Goal: Task Accomplishment & Management: Complete application form

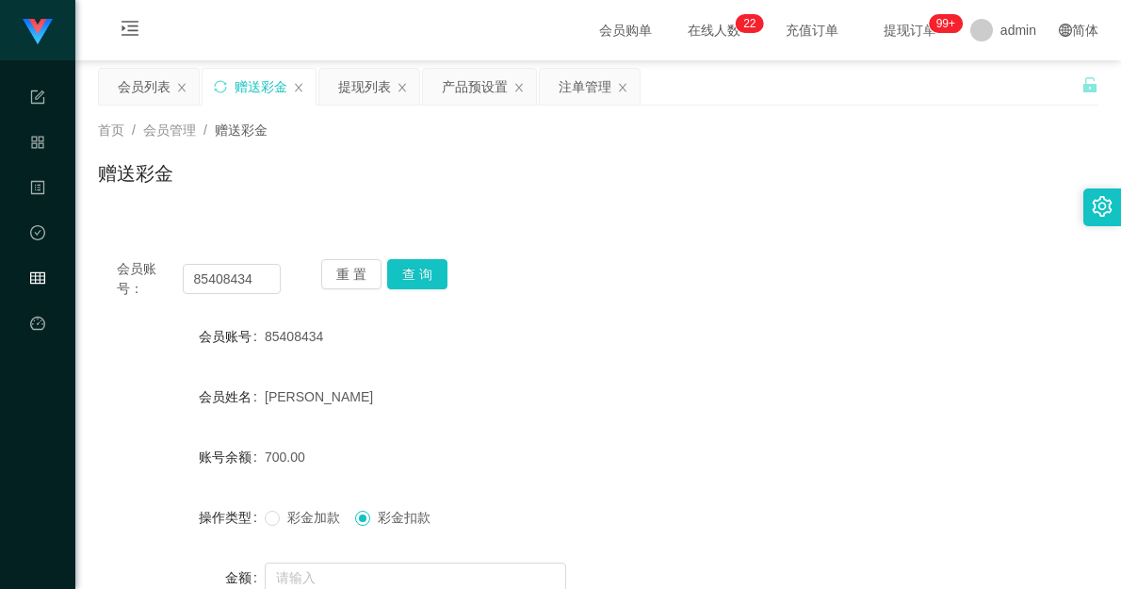
scroll to position [105, 0]
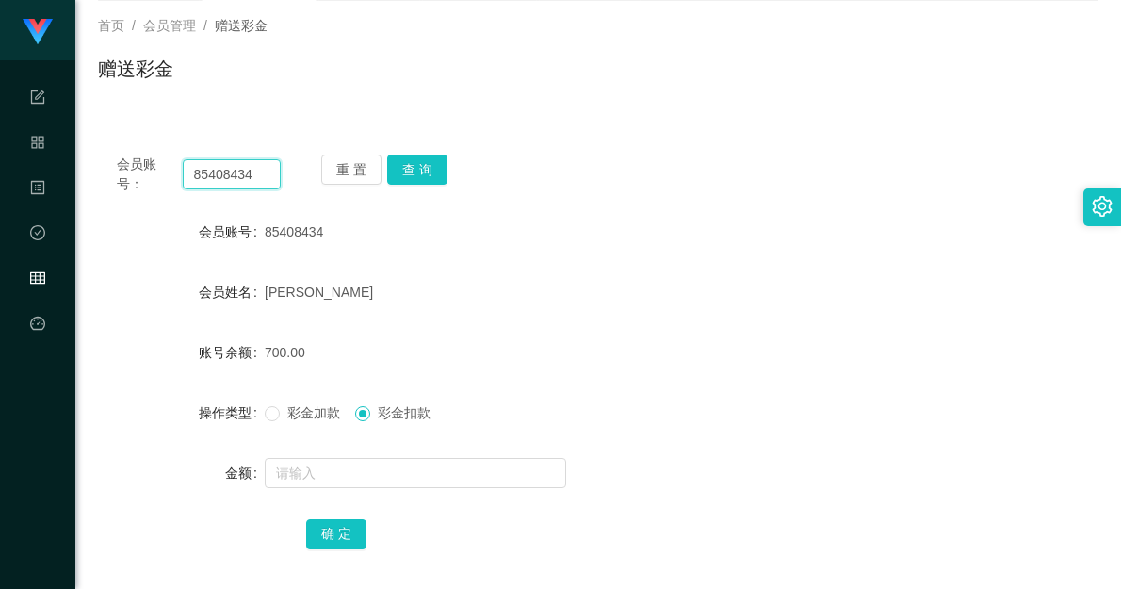
click at [249, 167] on input "85408434" at bounding box center [232, 174] width 98 height 30
click at [215, 171] on input "0" at bounding box center [232, 174] width 98 height 30
type input "01234567abc"
click at [449, 166] on div "重 置 查 询" at bounding box center [403, 174] width 164 height 40
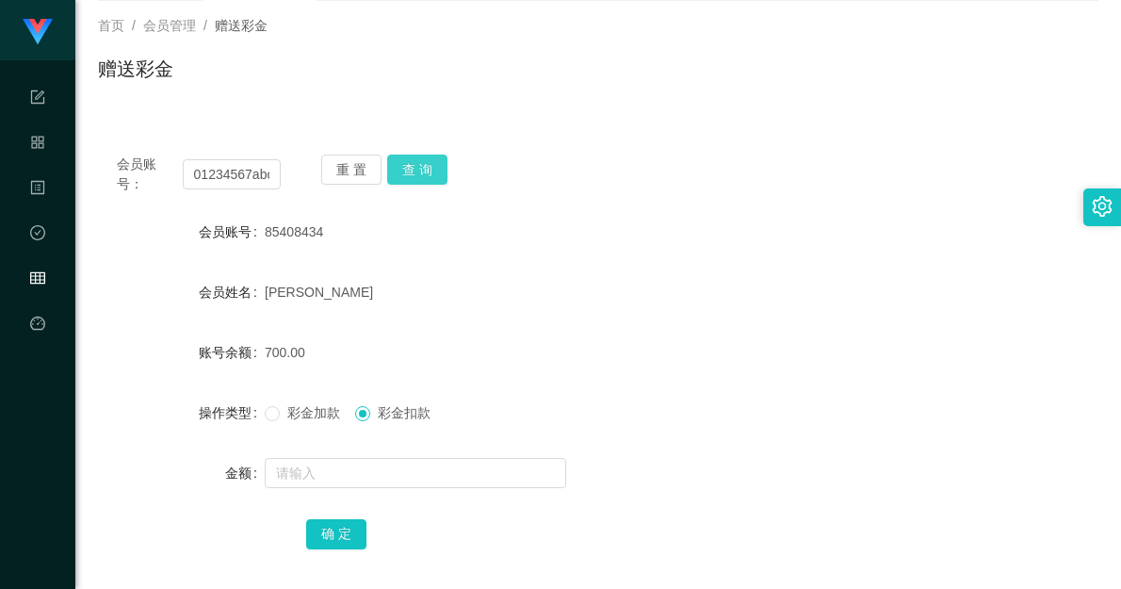
click at [428, 171] on button "查 询" at bounding box center [417, 169] width 60 height 30
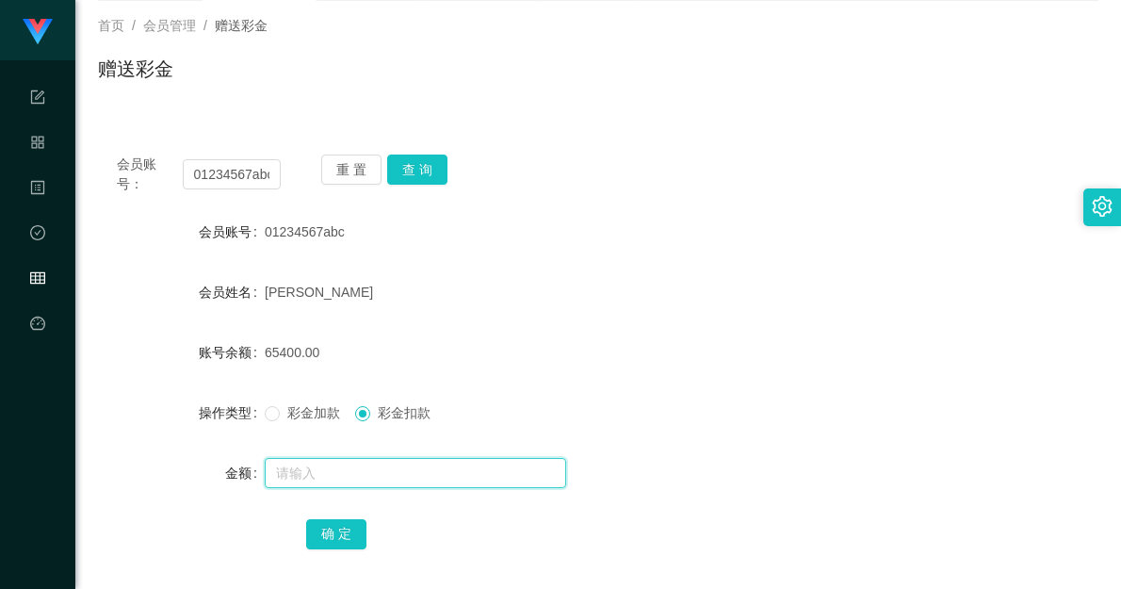
click at [350, 474] on input "text" at bounding box center [415, 473] width 301 height 30
click at [320, 463] on input "text" at bounding box center [415, 473] width 301 height 30
click at [328, 478] on input "text" at bounding box center [415, 473] width 301 height 30
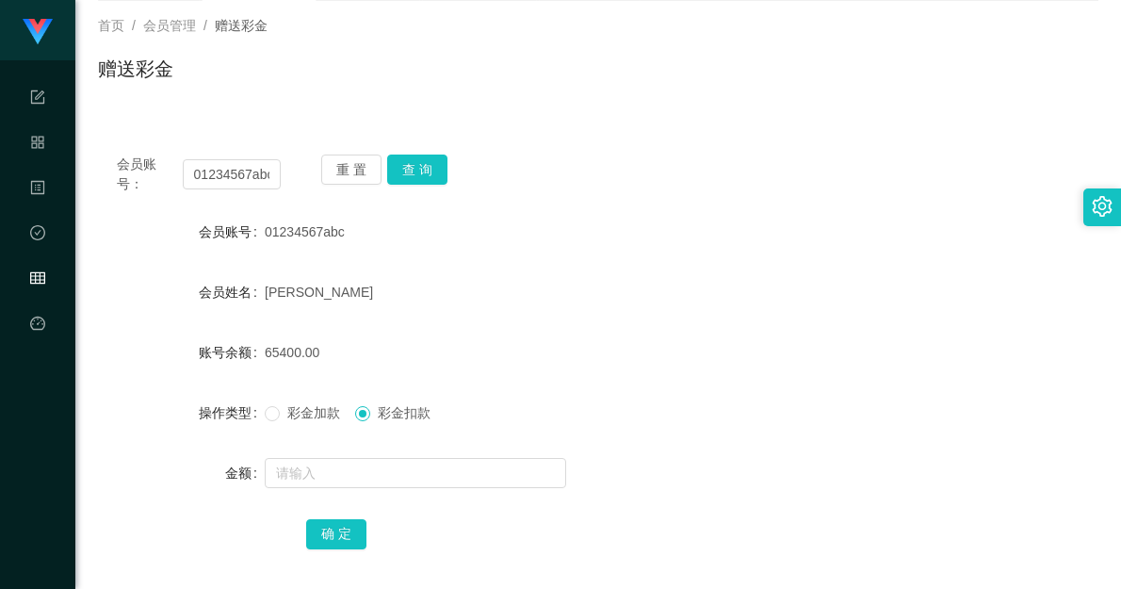
click at [292, 410] on span "彩金加款" at bounding box center [314, 412] width 68 height 15
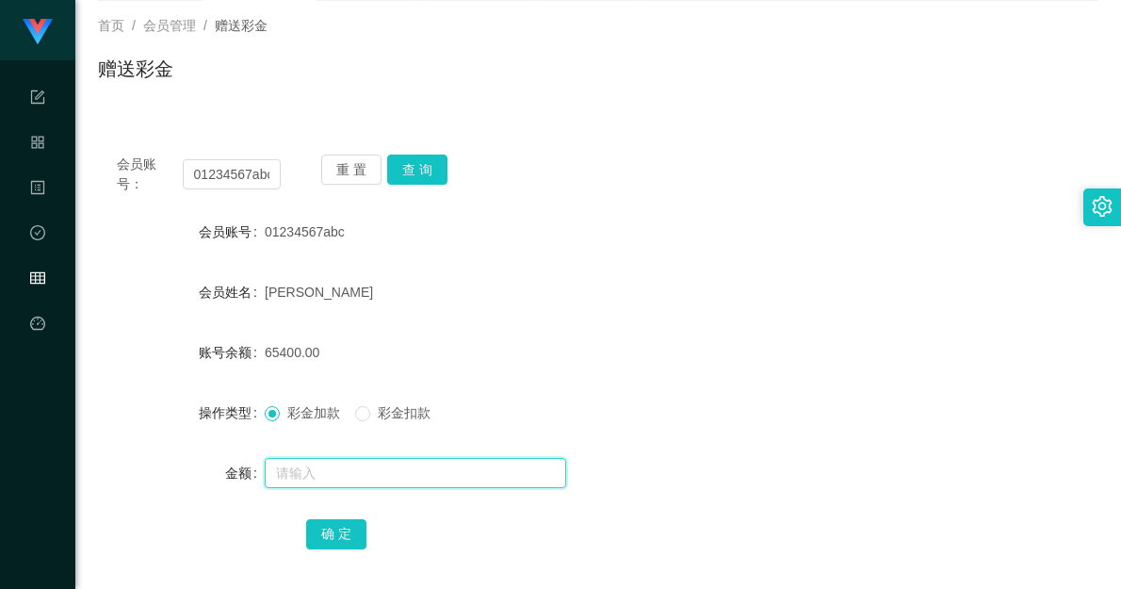
click at [372, 472] on input "text" at bounding box center [415, 473] width 301 height 30
click at [334, 479] on input "text" at bounding box center [415, 473] width 301 height 30
click at [292, 473] on input "text" at bounding box center [415, 473] width 301 height 30
click at [287, 474] on input "text" at bounding box center [415, 473] width 301 height 30
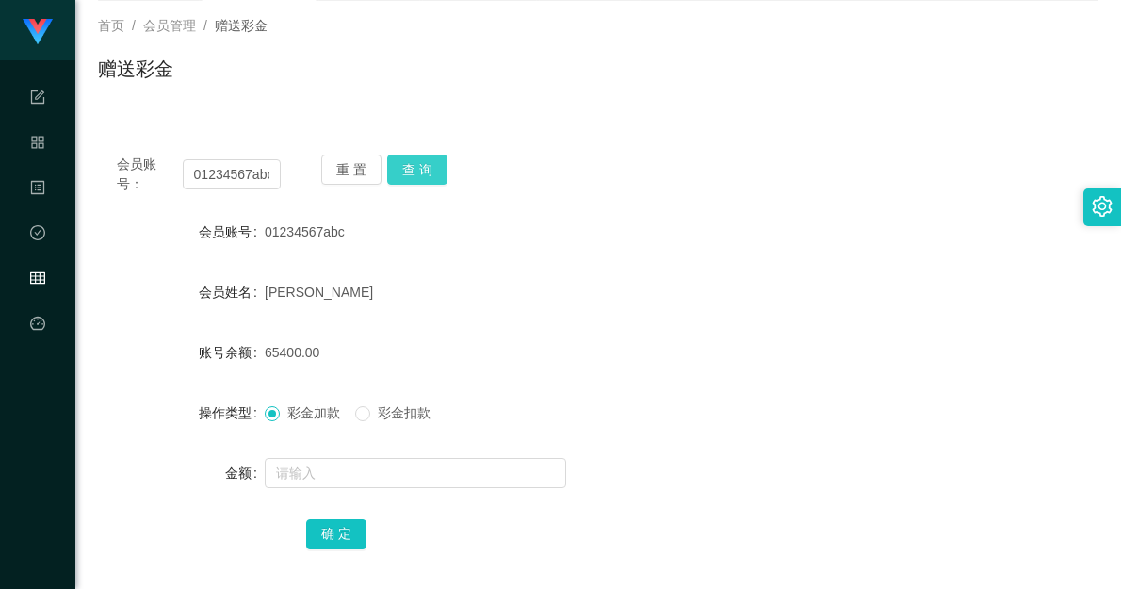
click at [431, 162] on button "查 询" at bounding box center [417, 169] width 60 height 30
click at [196, 181] on input "01234567abc" at bounding box center [232, 174] width 98 height 30
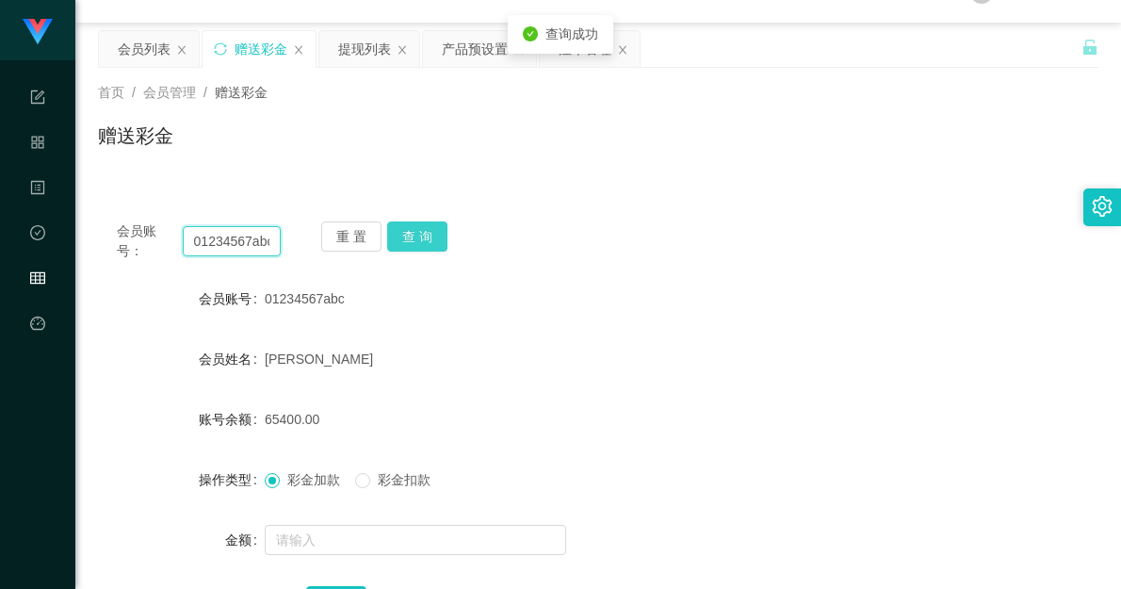
scroll to position [0, 0]
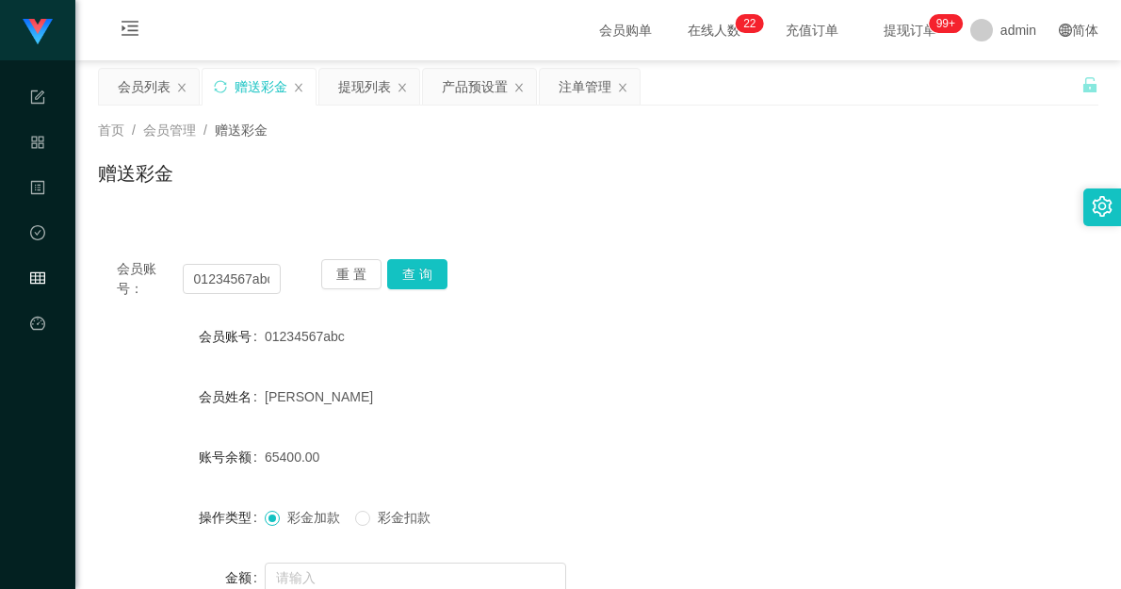
click at [639, 237] on div "会员账号： 01234567abc 重 置 查 询 会员账号 01234567abc 会员姓名 [PERSON_NAME] 账号余额 65400.00 操作类…" at bounding box center [598, 458] width 1000 height 480
click at [233, 283] on input "01234567abc" at bounding box center [232, 279] width 98 height 30
click at [600, 274] on div "会员账号： 01234567abc 重 置 查 询" at bounding box center [598, 279] width 1000 height 40
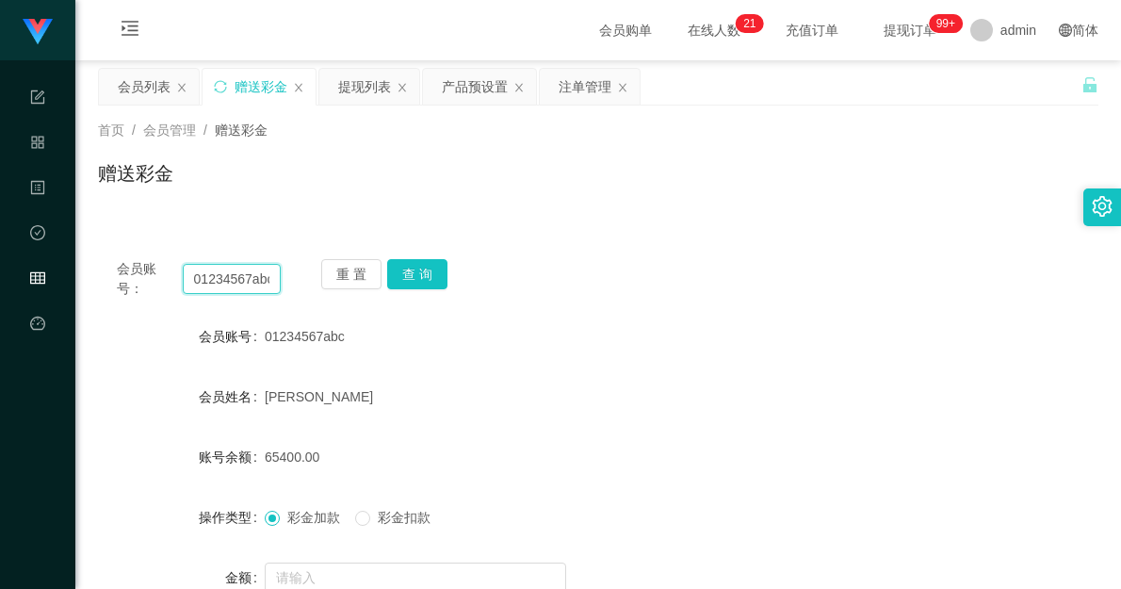
click at [254, 277] on input "01234567abc" at bounding box center [232, 279] width 98 height 30
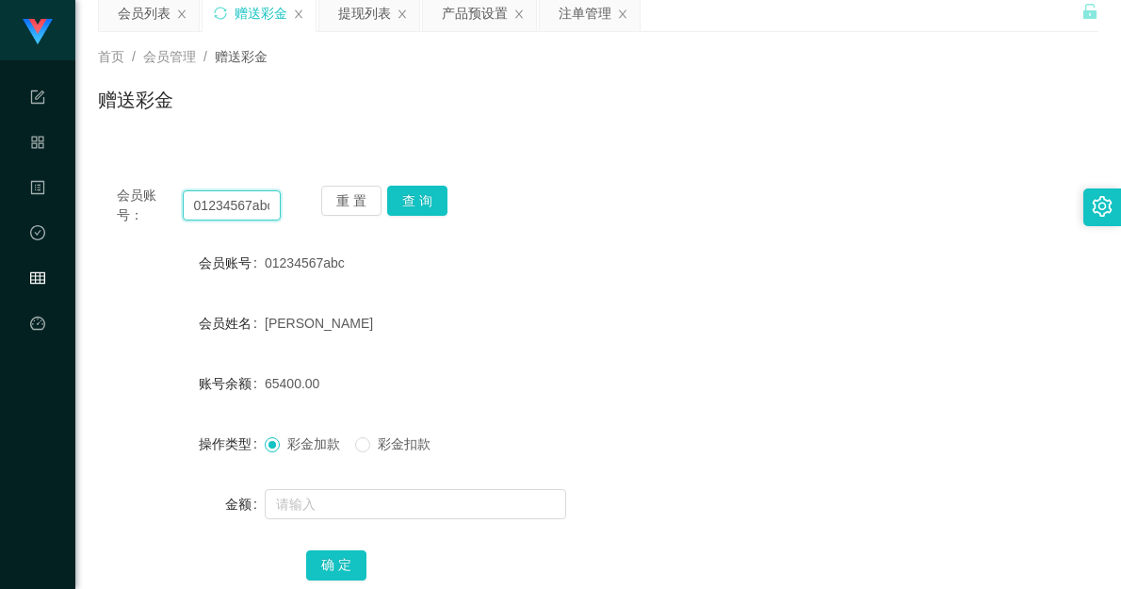
scroll to position [196, 0]
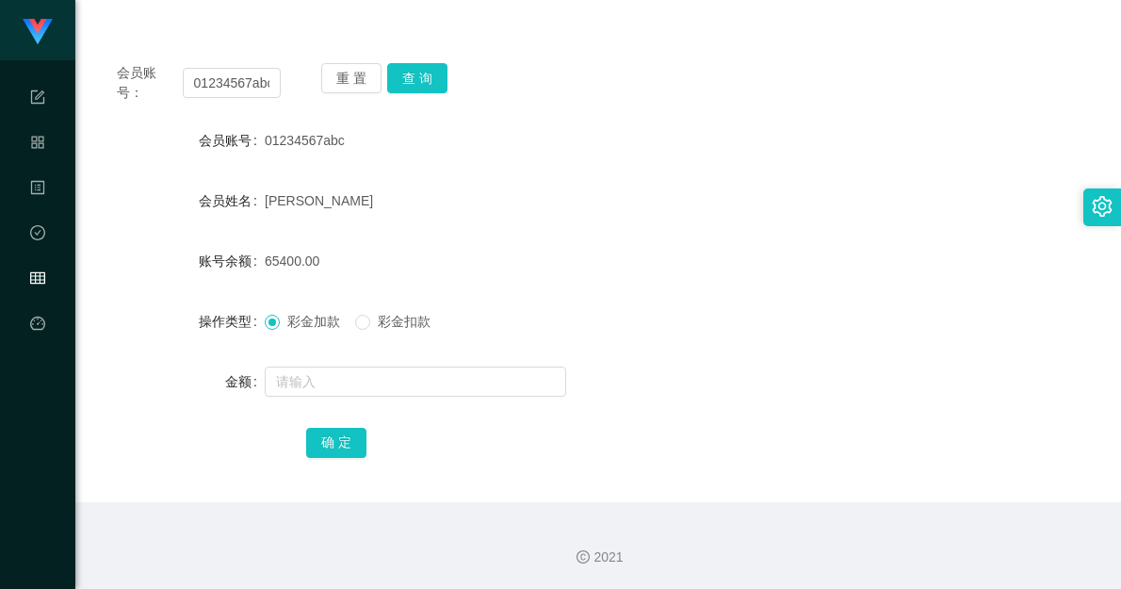
click at [556, 188] on div "[PERSON_NAME]" at bounding box center [557, 201] width 584 height 38
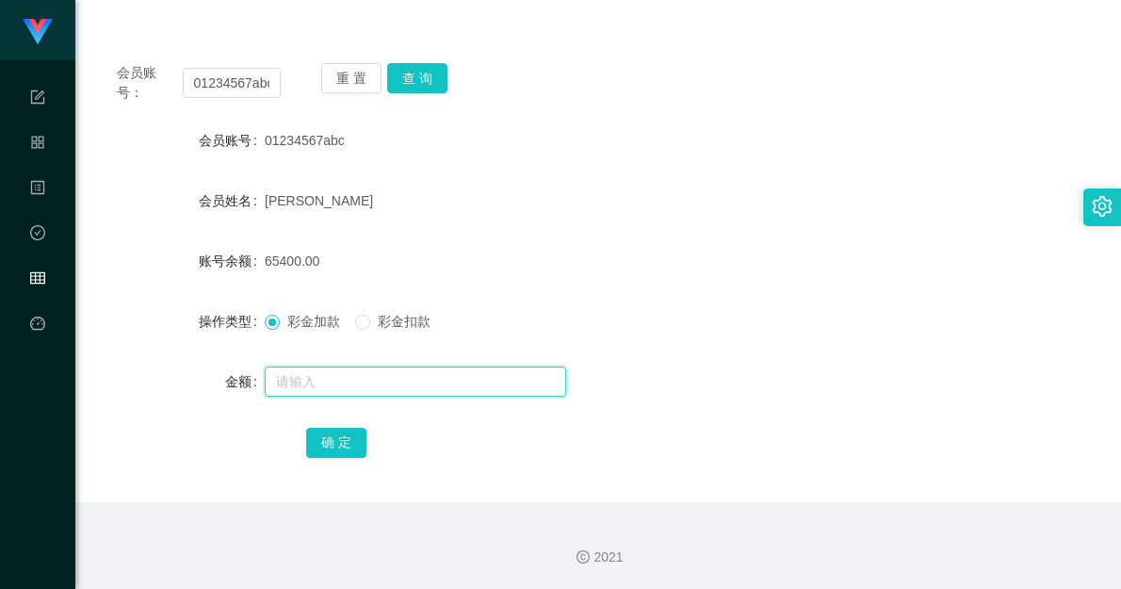
click at [350, 388] on input "text" at bounding box center [415, 381] width 301 height 30
click at [402, 381] on input "text" at bounding box center [415, 381] width 301 height 30
click at [398, 380] on input "text" at bounding box center [415, 381] width 301 height 30
drag, startPoint x: 327, startPoint y: 380, endPoint x: 268, endPoint y: 378, distance: 59.4
click at [268, 378] on input "10800" at bounding box center [415, 381] width 301 height 30
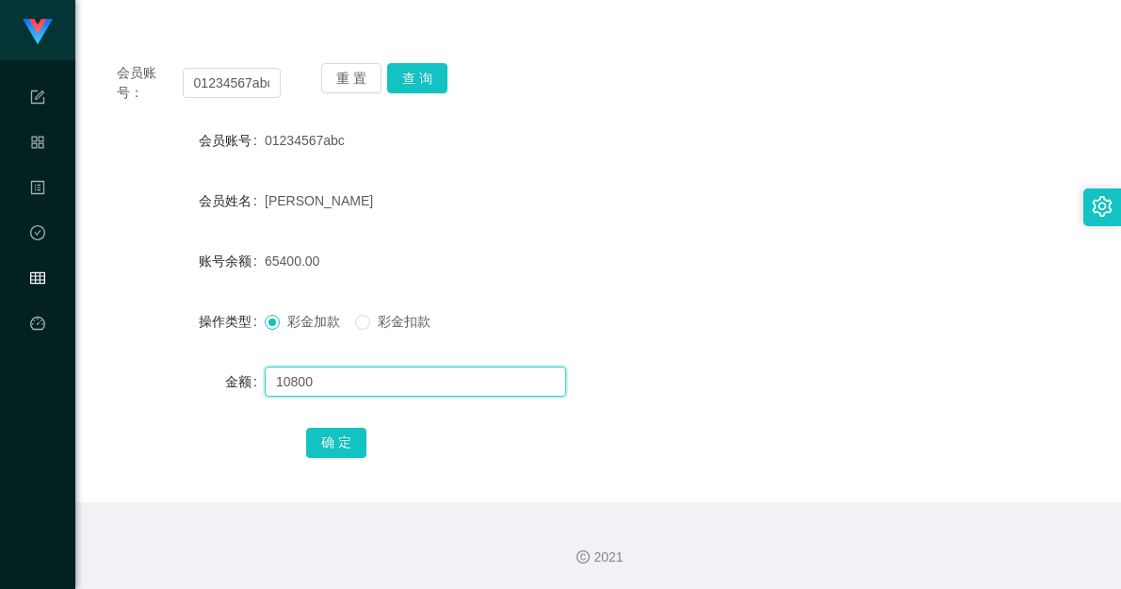
click at [342, 387] on input "10800" at bounding box center [415, 381] width 301 height 30
type input "10800"
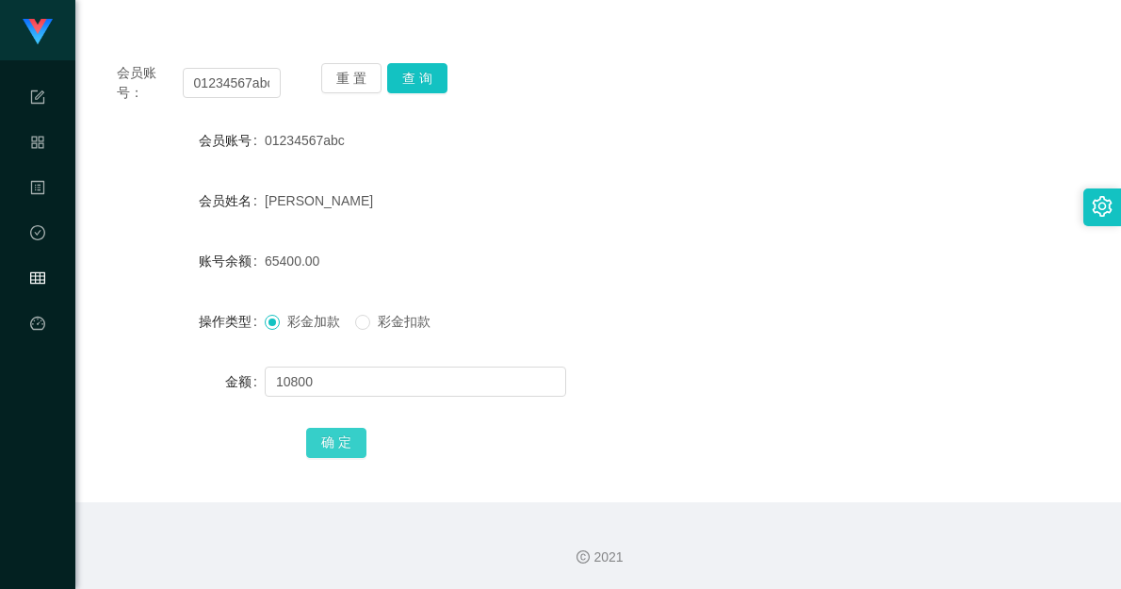
click at [349, 433] on button "确 定" at bounding box center [336, 443] width 60 height 30
click at [663, 293] on form "会员账号 01234567abc 会员姓名 [PERSON_NAME] 账号余额 76200.00 操作类型 彩金加款 彩金扣款 金额 确 定" at bounding box center [598, 291] width 1000 height 339
click at [236, 89] on input "01234567abc" at bounding box center [232, 83] width 98 height 30
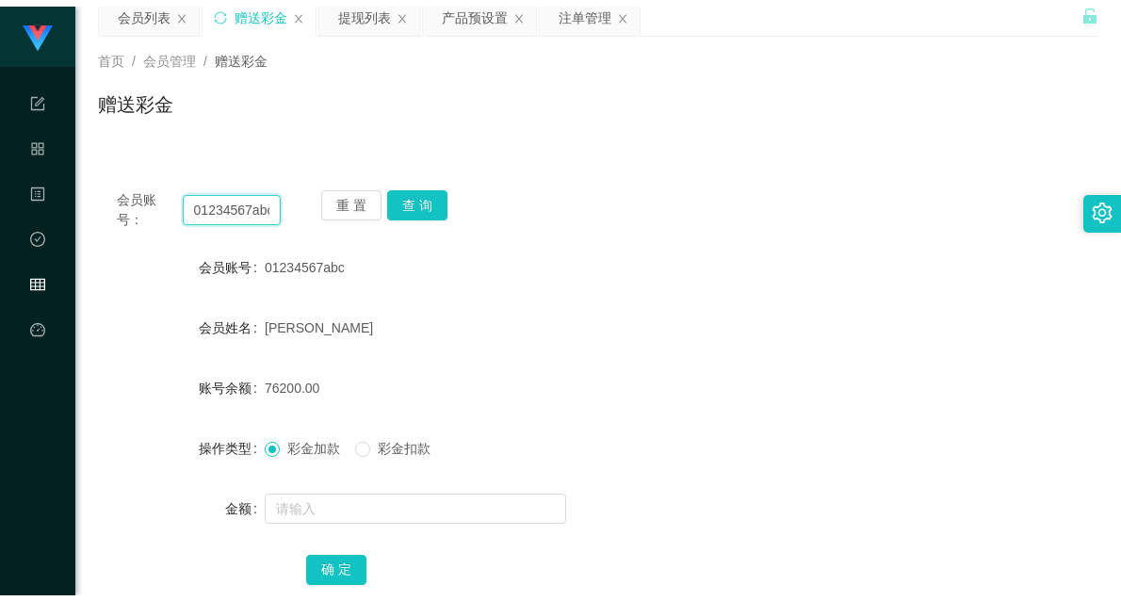
scroll to position [0, 0]
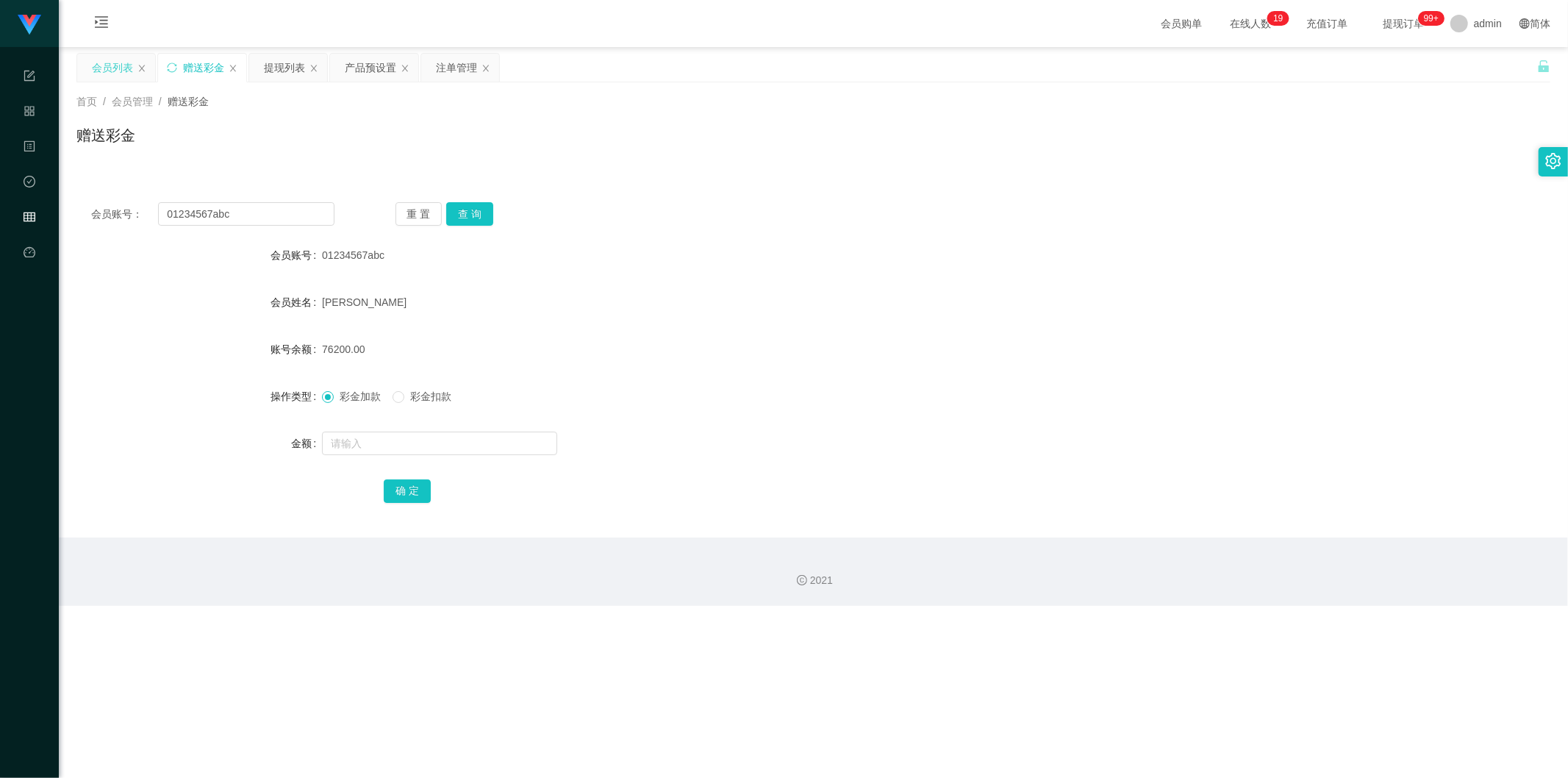
click at [119, 59] on div "会员列表" at bounding box center [112, 68] width 41 height 28
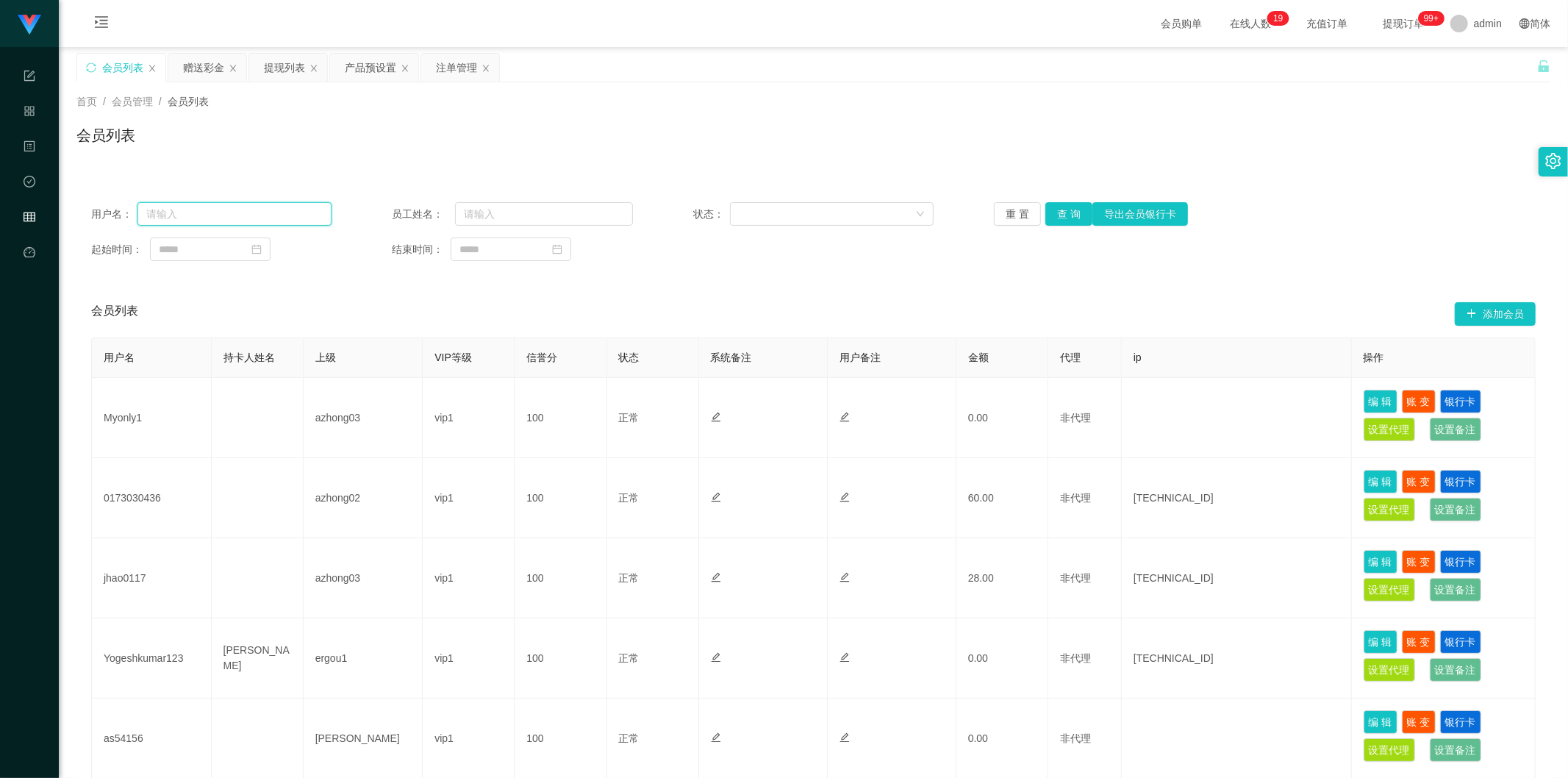
click at [198, 221] on input "text" at bounding box center [234, 214] width 194 height 23
paste input "01234567abc"
type input "01234567abc"
click at [874, 221] on button "查 询" at bounding box center [1069, 214] width 47 height 23
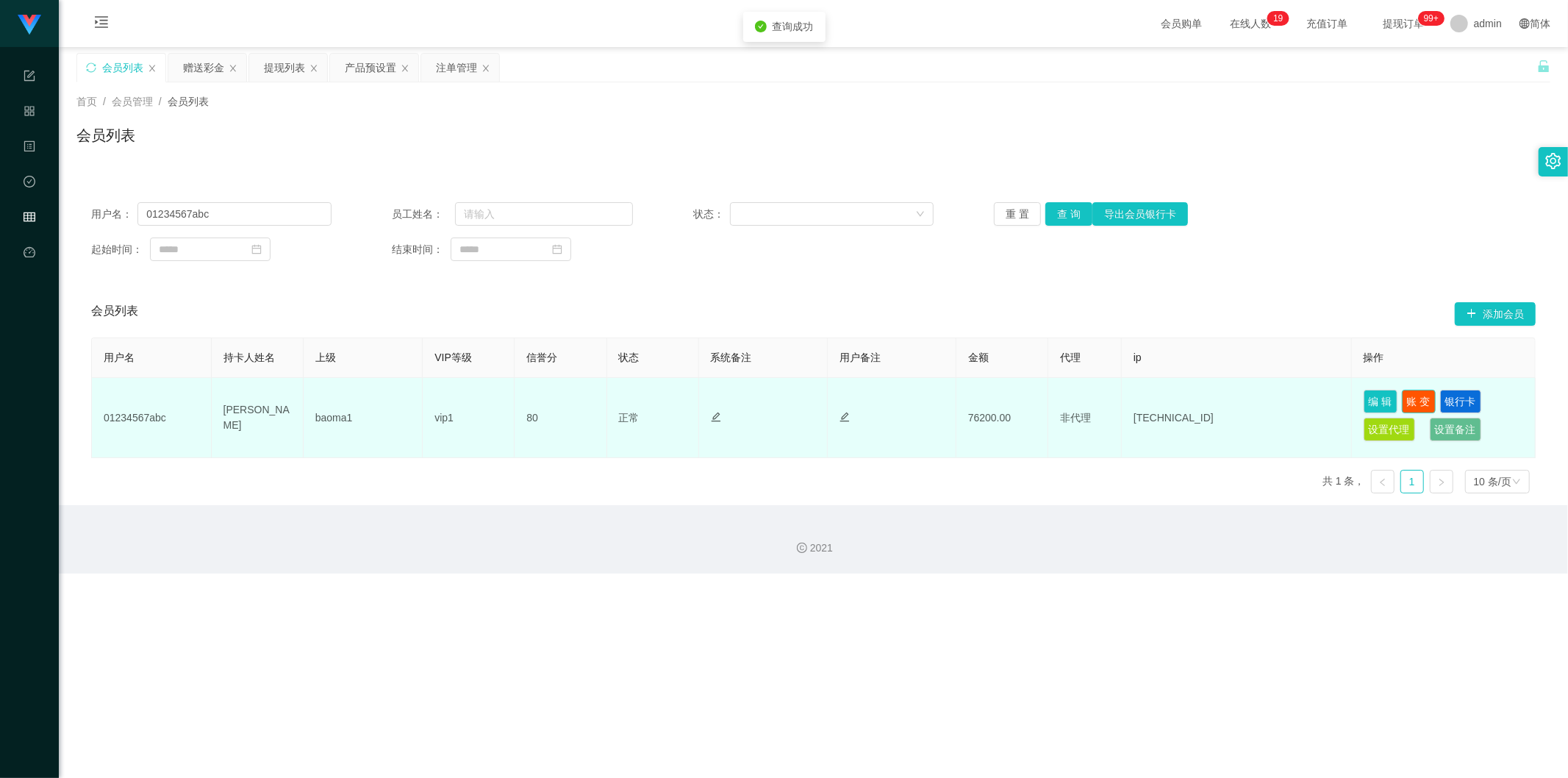
click at [874, 400] on button "账 变" at bounding box center [1419, 401] width 34 height 23
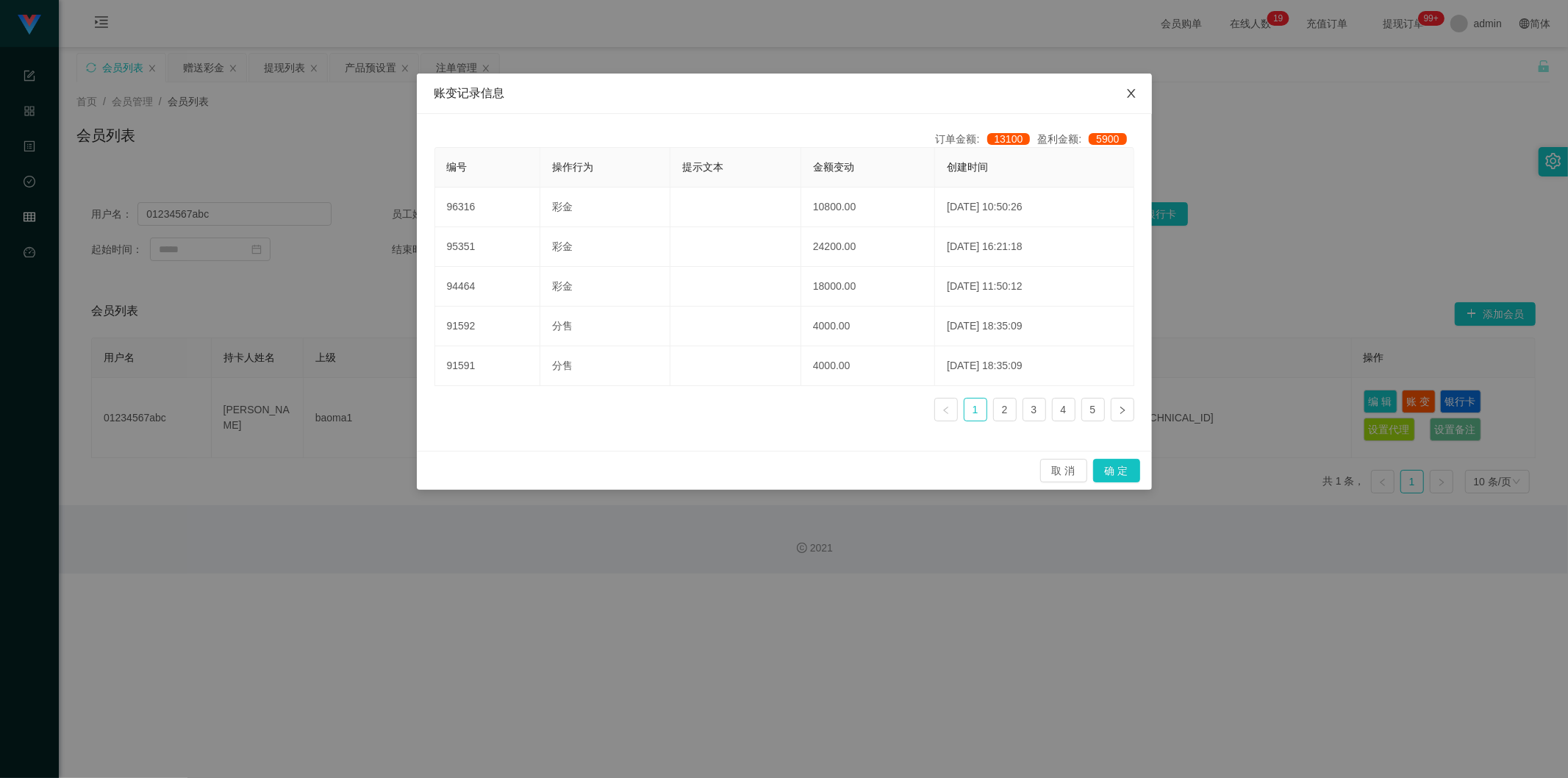
click at [874, 92] on icon "图标: close" at bounding box center [1131, 93] width 12 height 12
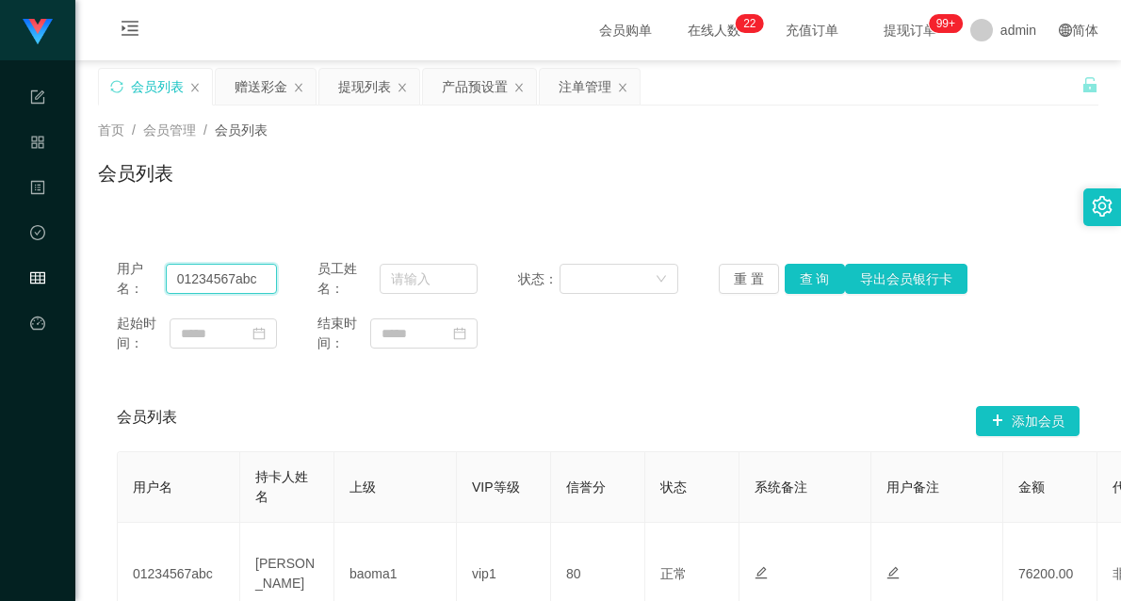
click at [224, 285] on input "01234567abc" at bounding box center [222, 279] width 112 height 30
click at [259, 89] on div "赠送彩金" at bounding box center [261, 87] width 53 height 36
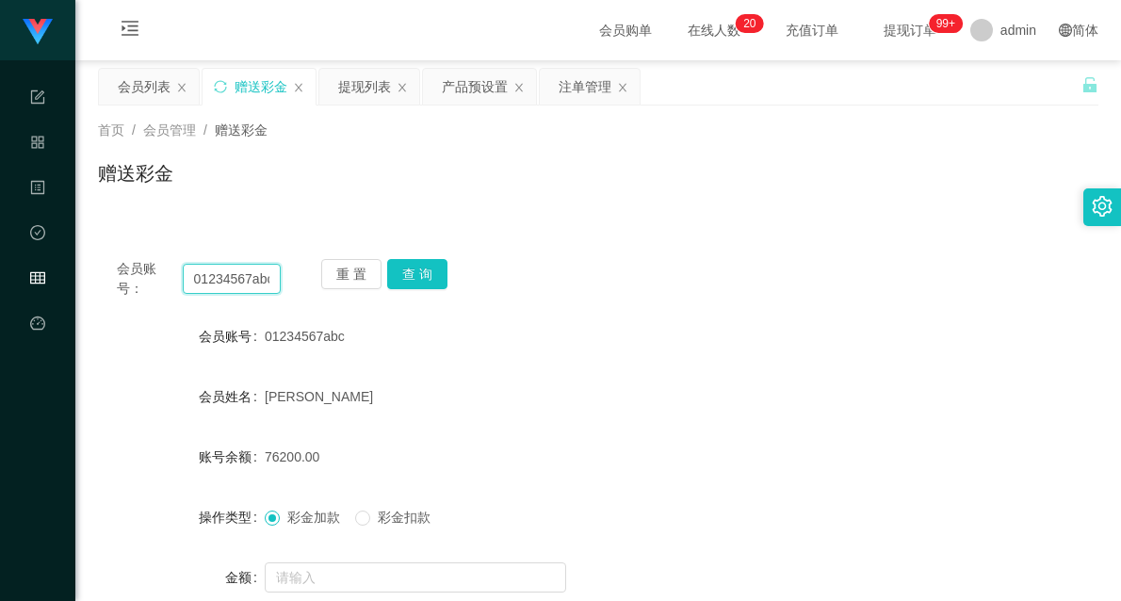
click at [252, 281] on input "01234567abc" at bounding box center [232, 279] width 98 height 30
click at [431, 277] on button "查 询" at bounding box center [417, 274] width 60 height 30
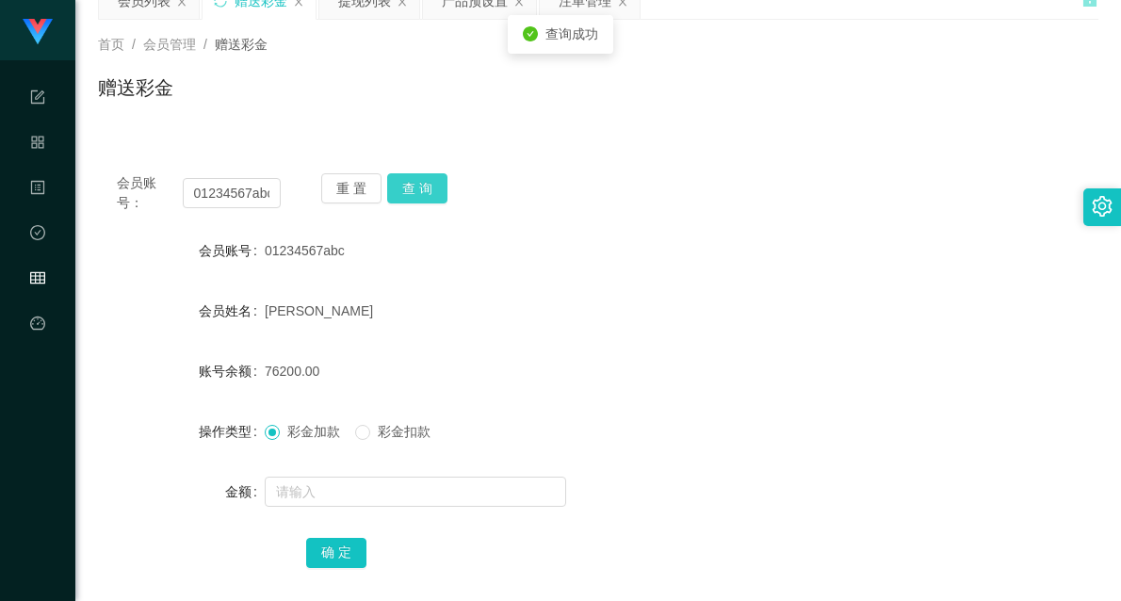
scroll to position [105, 0]
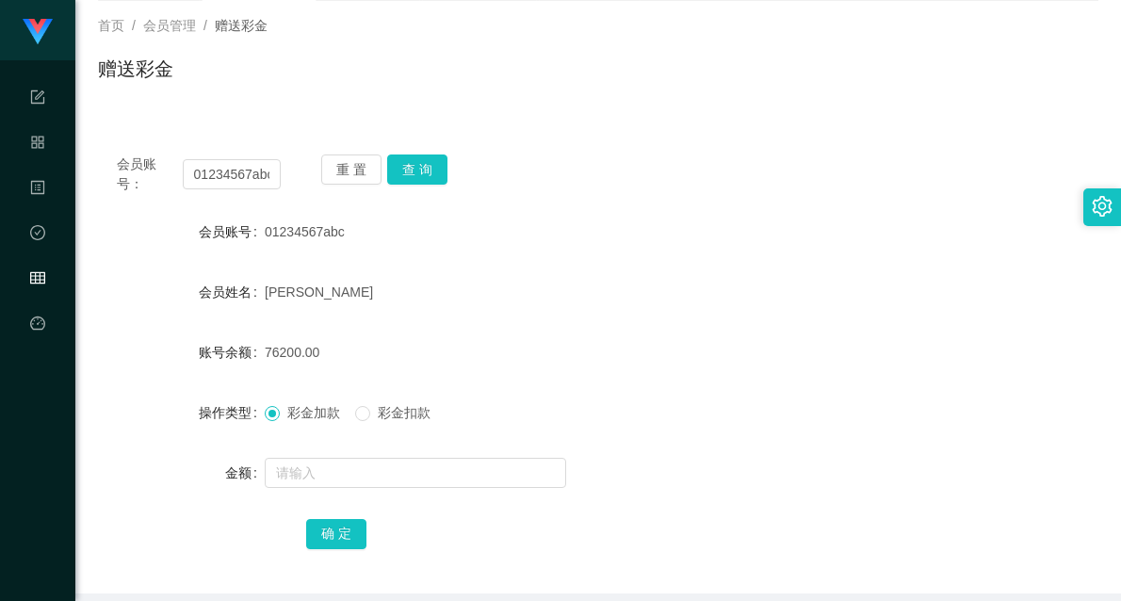
click at [541, 301] on div "[PERSON_NAME]" at bounding box center [557, 292] width 584 height 38
click at [248, 180] on input "01234567abc" at bounding box center [232, 174] width 98 height 30
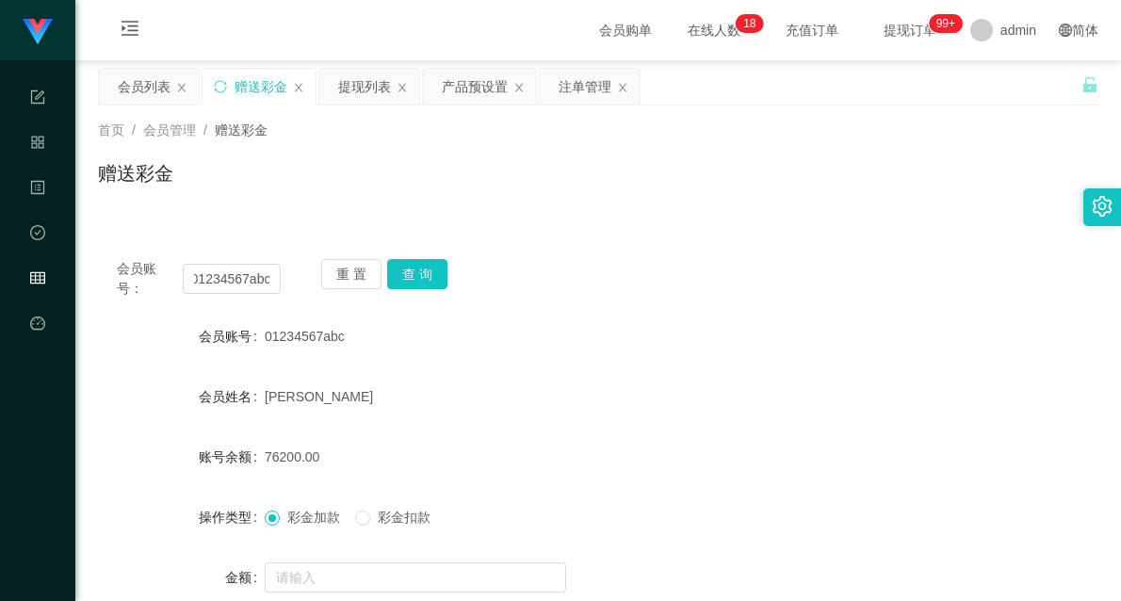
scroll to position [0, 0]
click at [512, 311] on div "会员账号： 01234567abc 重 置 查 询 会员账号 01234567abc 会员姓名 [PERSON_NAME] 账号余额 76200.00 操作类…" at bounding box center [598, 469] width 1000 height 458
click at [418, 273] on button "查 询" at bounding box center [417, 274] width 60 height 30
click at [228, 279] on input "01234567abc" at bounding box center [232, 279] width 98 height 30
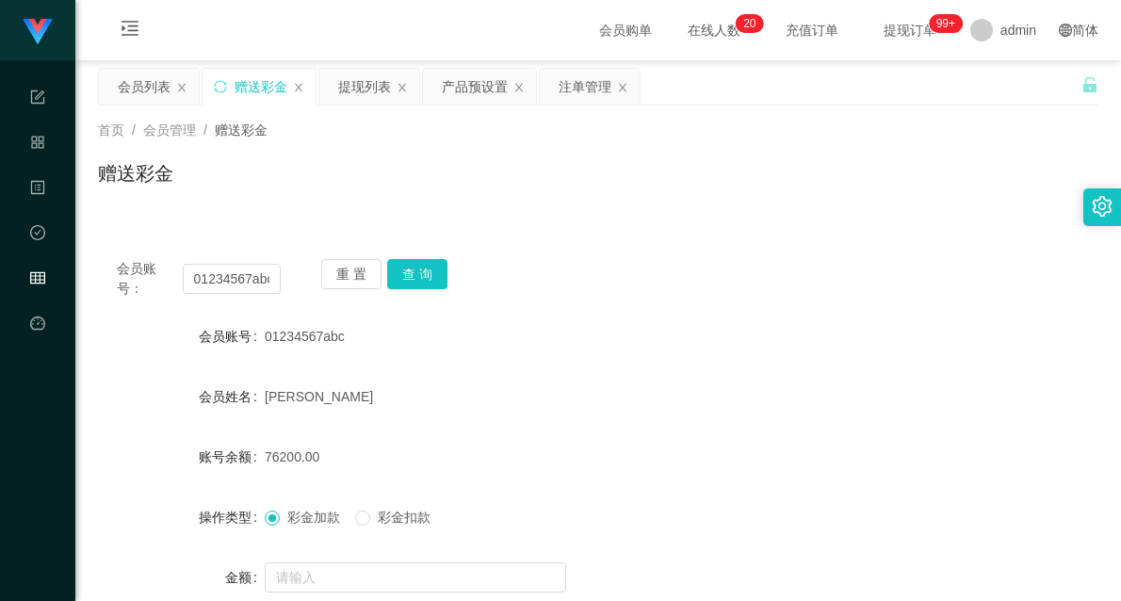
click at [484, 370] on form "会员账号 01234567abc 会员姓名 [PERSON_NAME] 账号余额 76200.00 操作类型 彩金加款 彩金扣款 金额 确 定" at bounding box center [598, 486] width 1000 height 339
click at [297, 578] on input "text" at bounding box center [415, 577] width 301 height 30
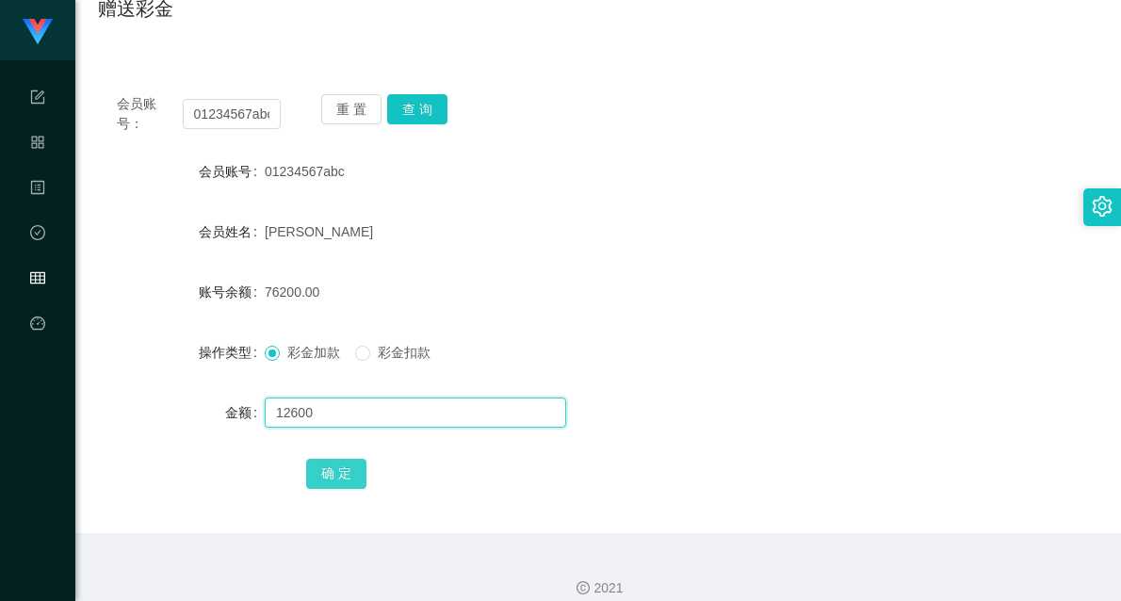
scroll to position [184, 0]
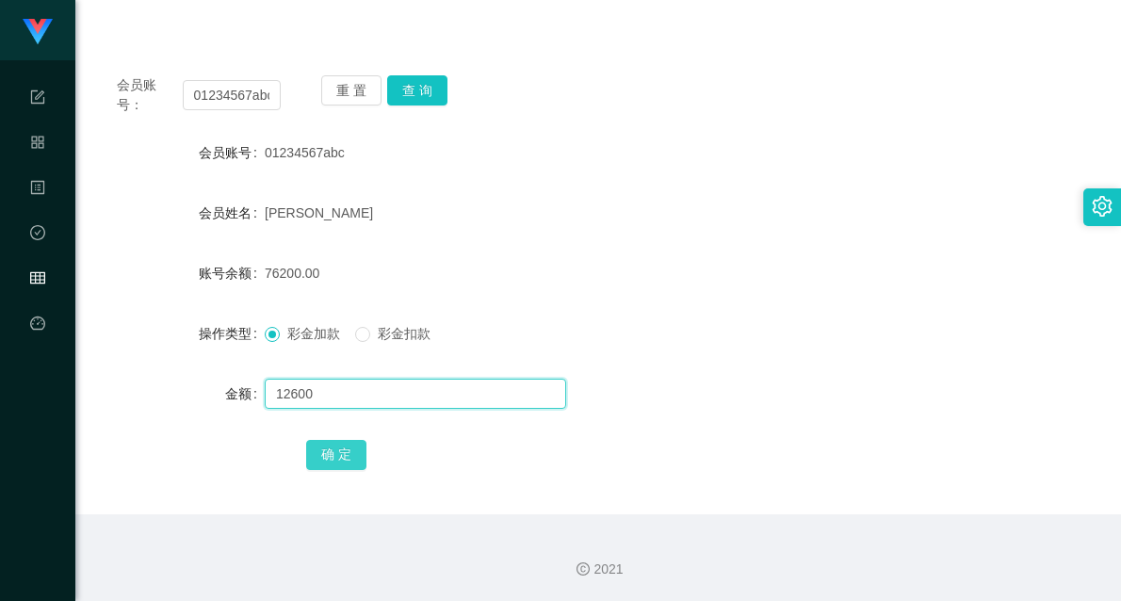
type input "12600"
click at [344, 449] on button "确 定" at bounding box center [336, 455] width 60 height 30
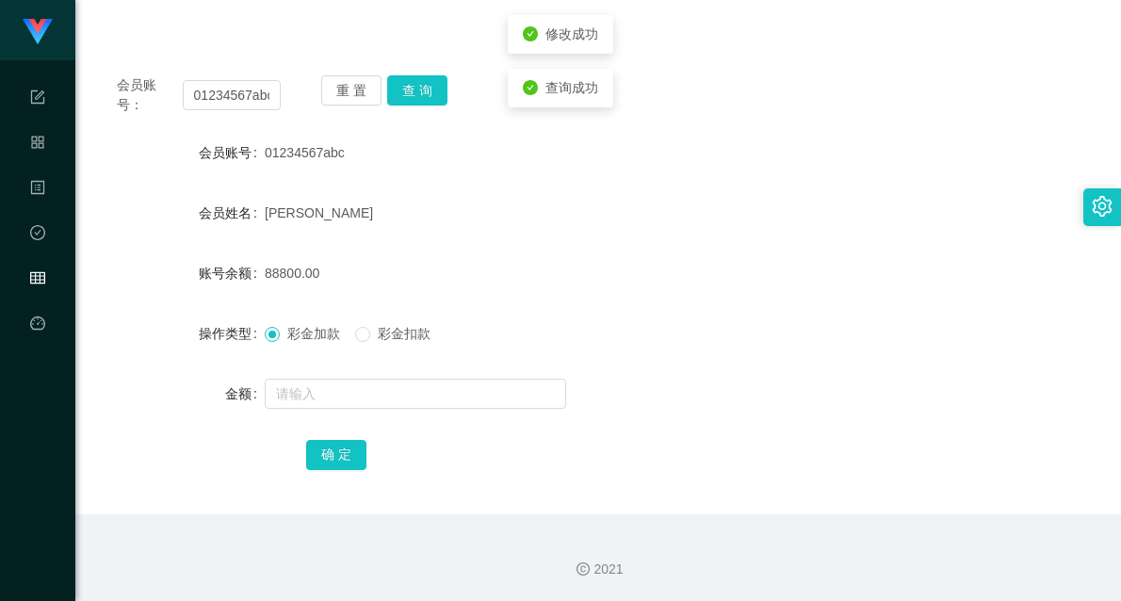
drag, startPoint x: 726, startPoint y: 259, endPoint x: 767, endPoint y: 222, distance: 54.7
click at [728, 258] on div "88800.00" at bounding box center [557, 273] width 584 height 38
